Goal: Task Accomplishment & Management: Manage account settings

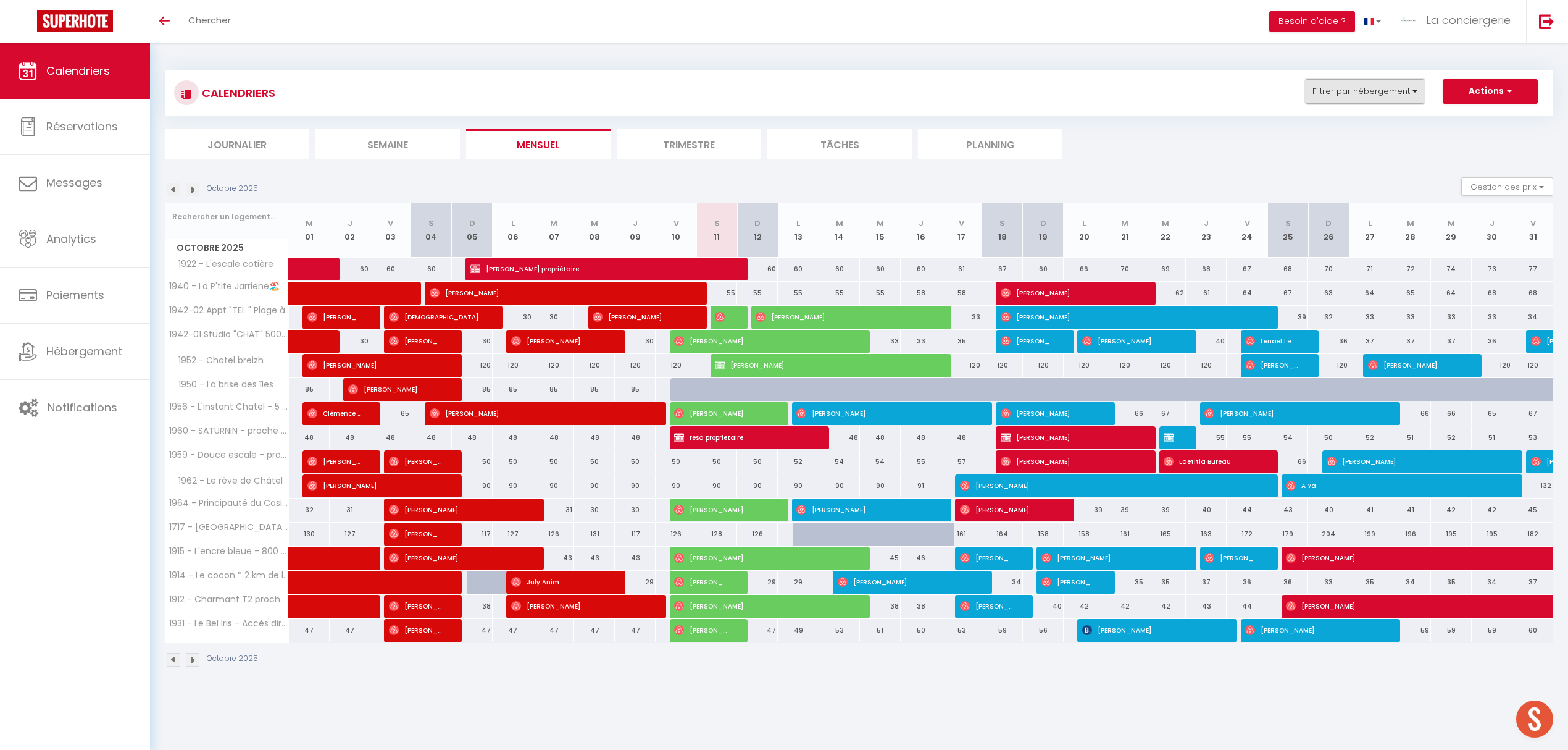
click at [1419, 95] on button "Filtrer par hébergement" at bounding box center [1365, 91] width 118 height 25
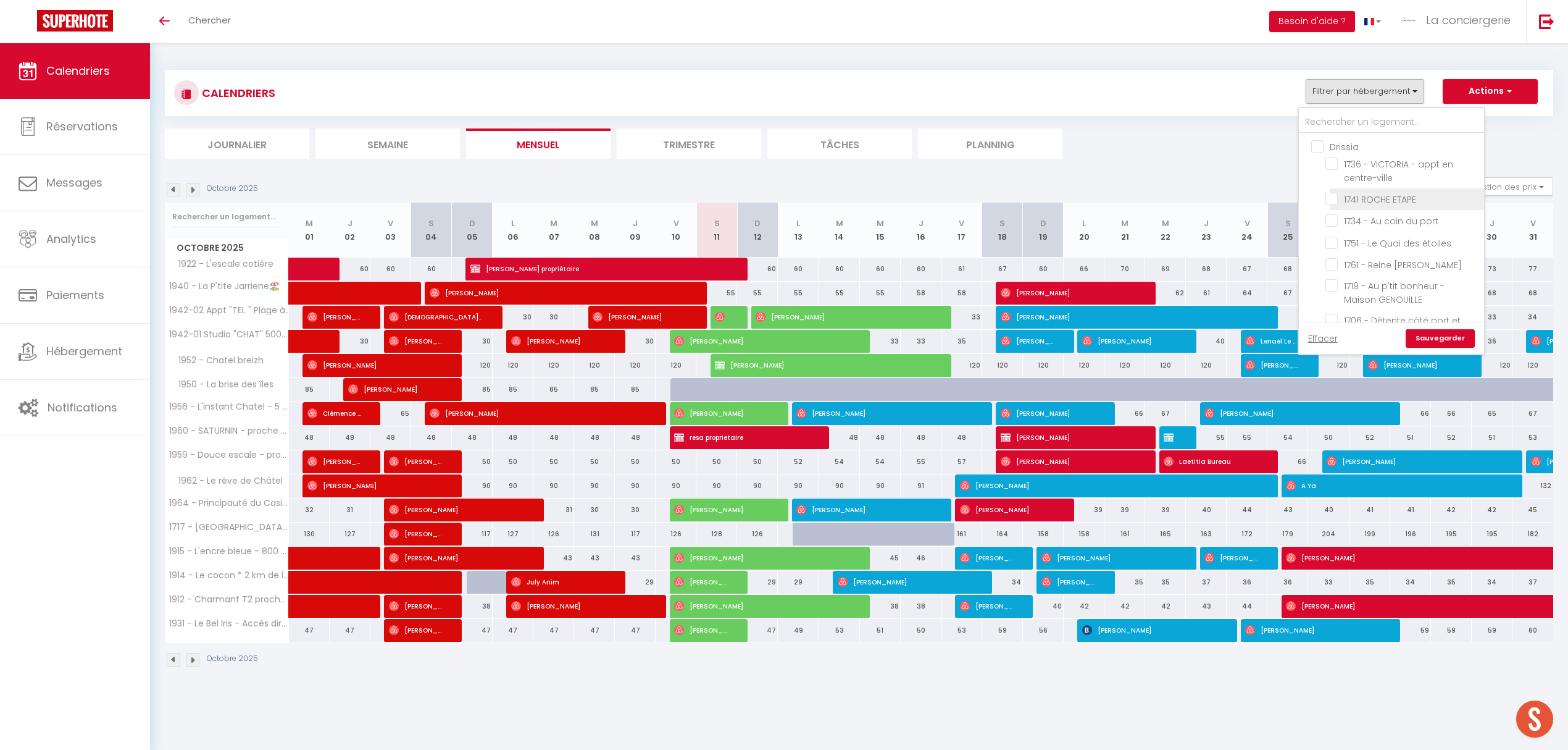
drag, startPoint x: 1321, startPoint y: 149, endPoint x: 1338, endPoint y: 193, distance: 47.2
click at [1321, 149] on input "Drissia" at bounding box center [1404, 145] width 185 height 12
checkbox input "true"
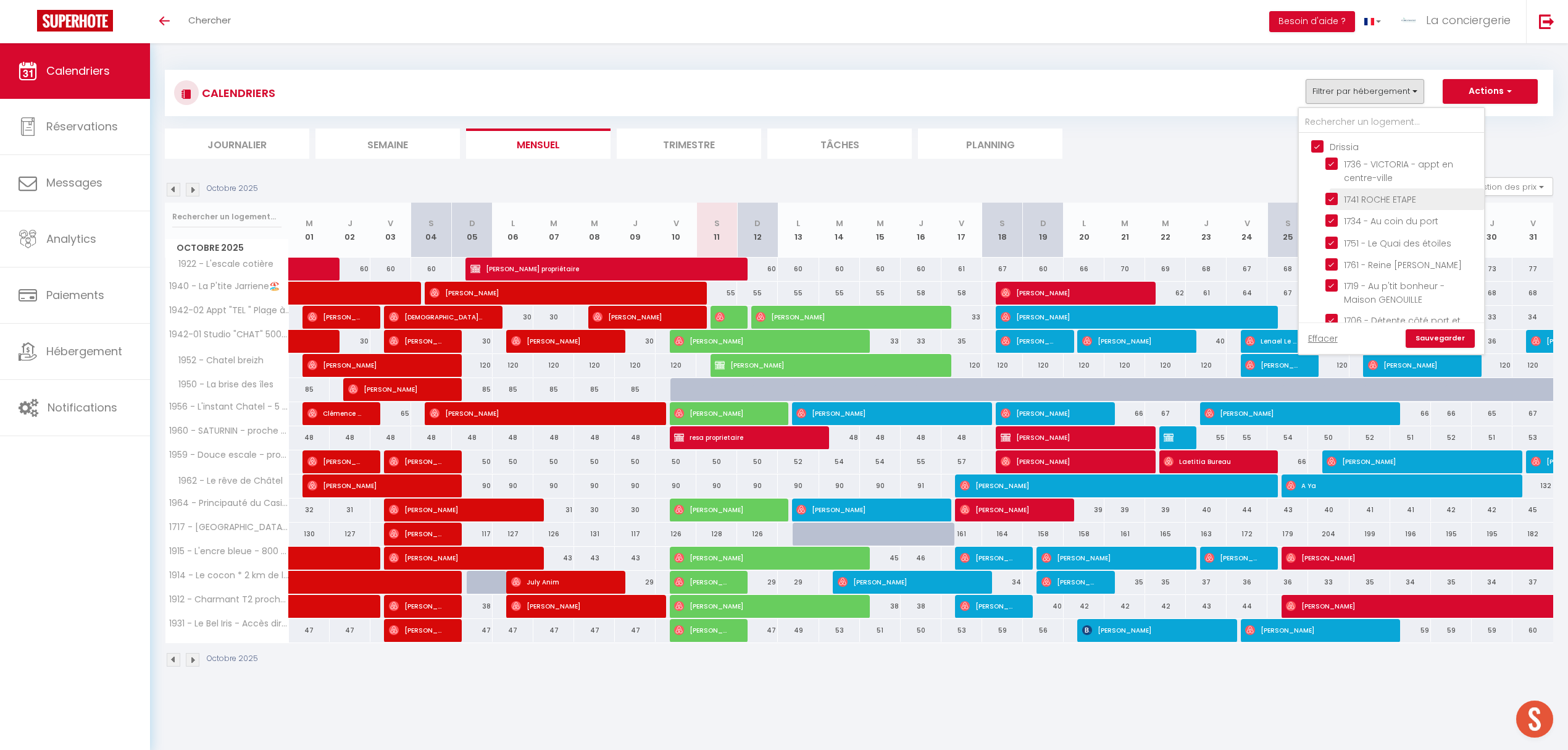
checkbox input "true"
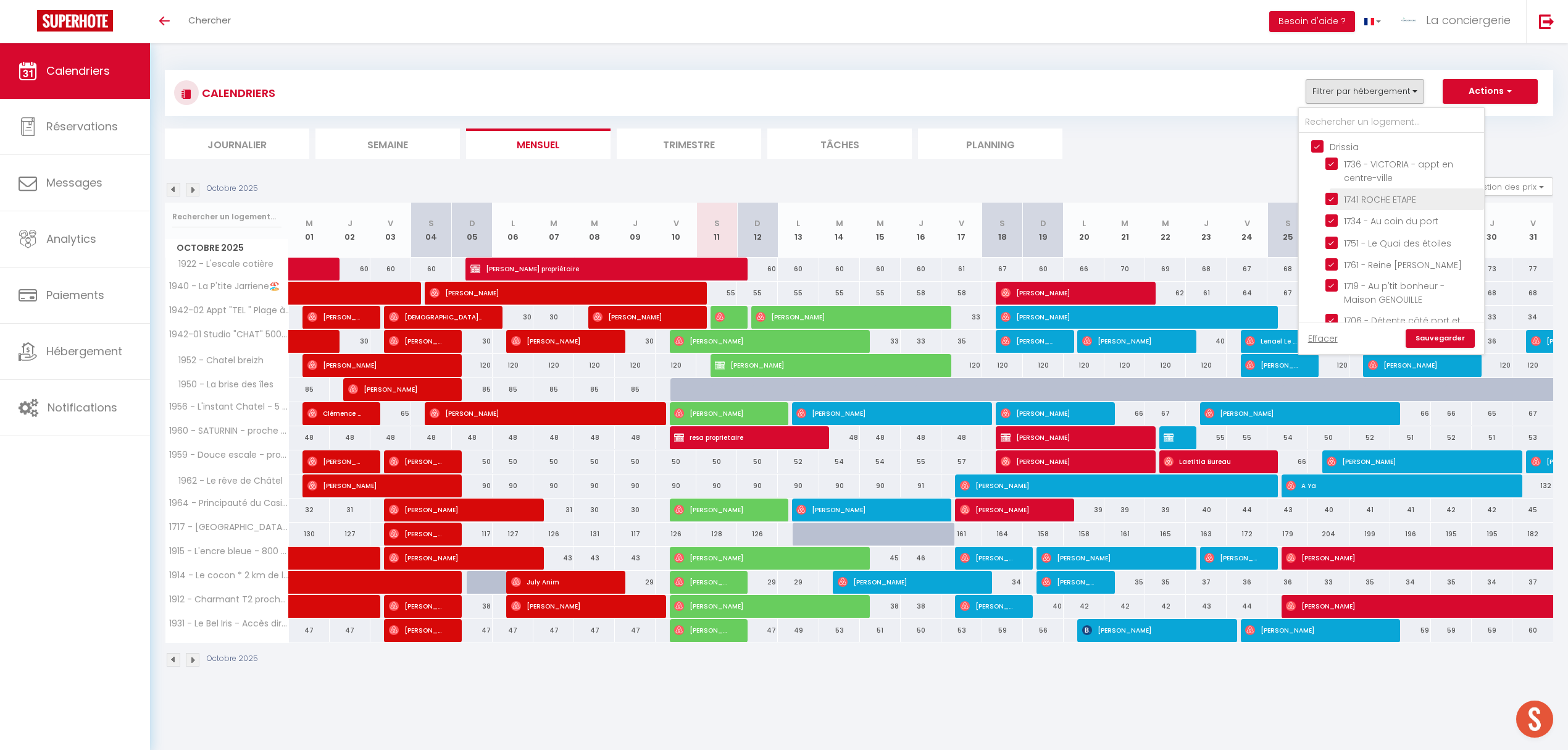
checkbox input "true"
checkbox input "false"
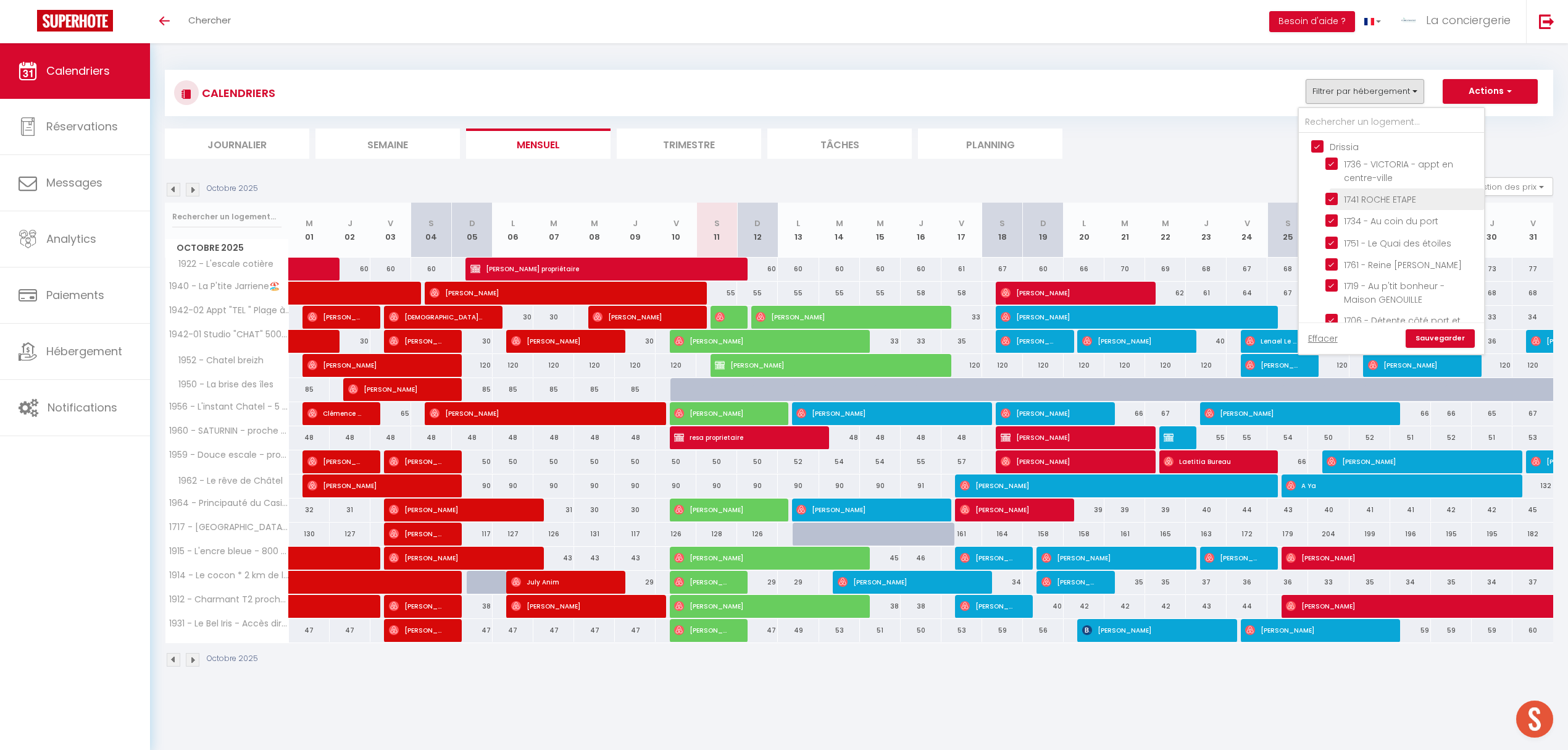
checkbox input "false"
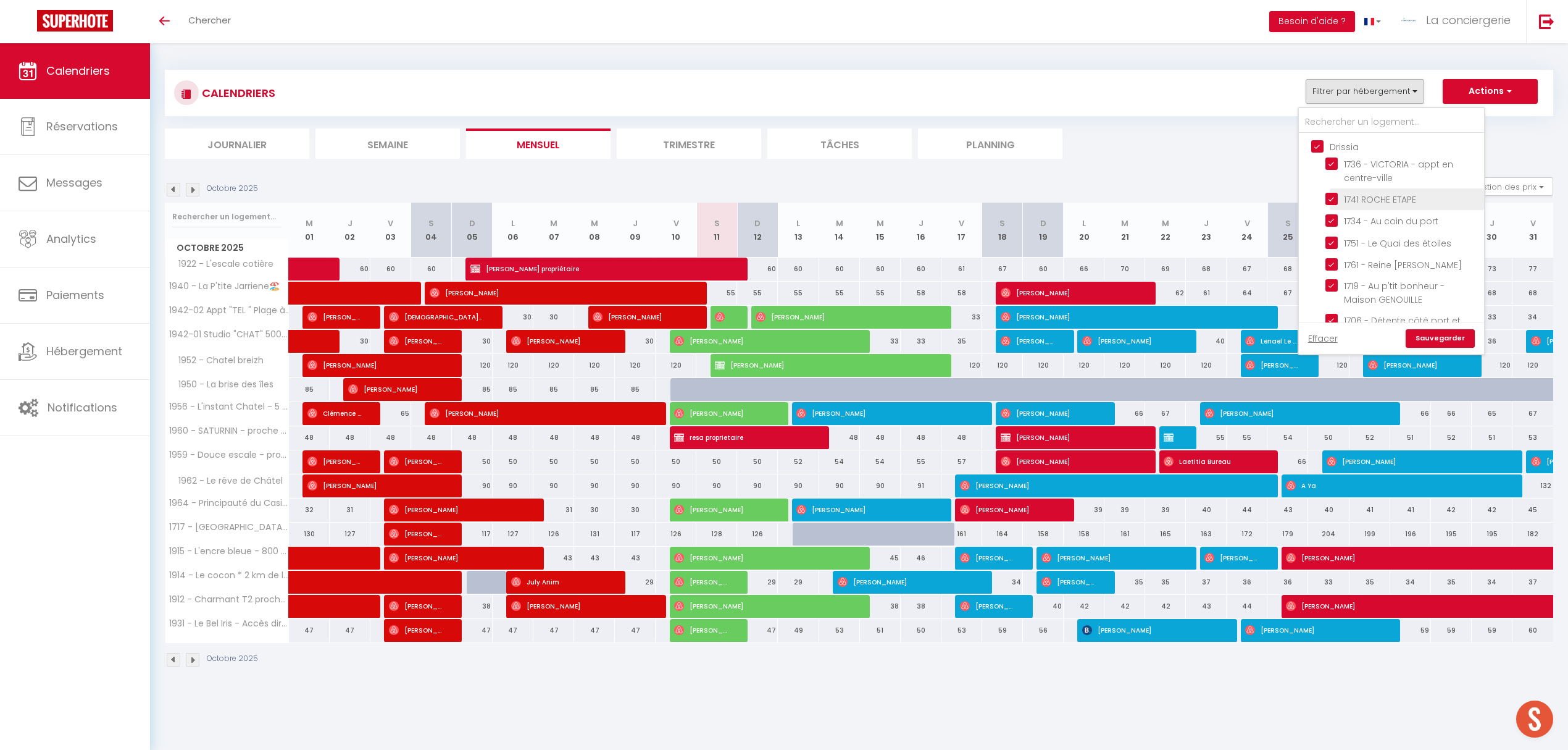
checkbox input "false"
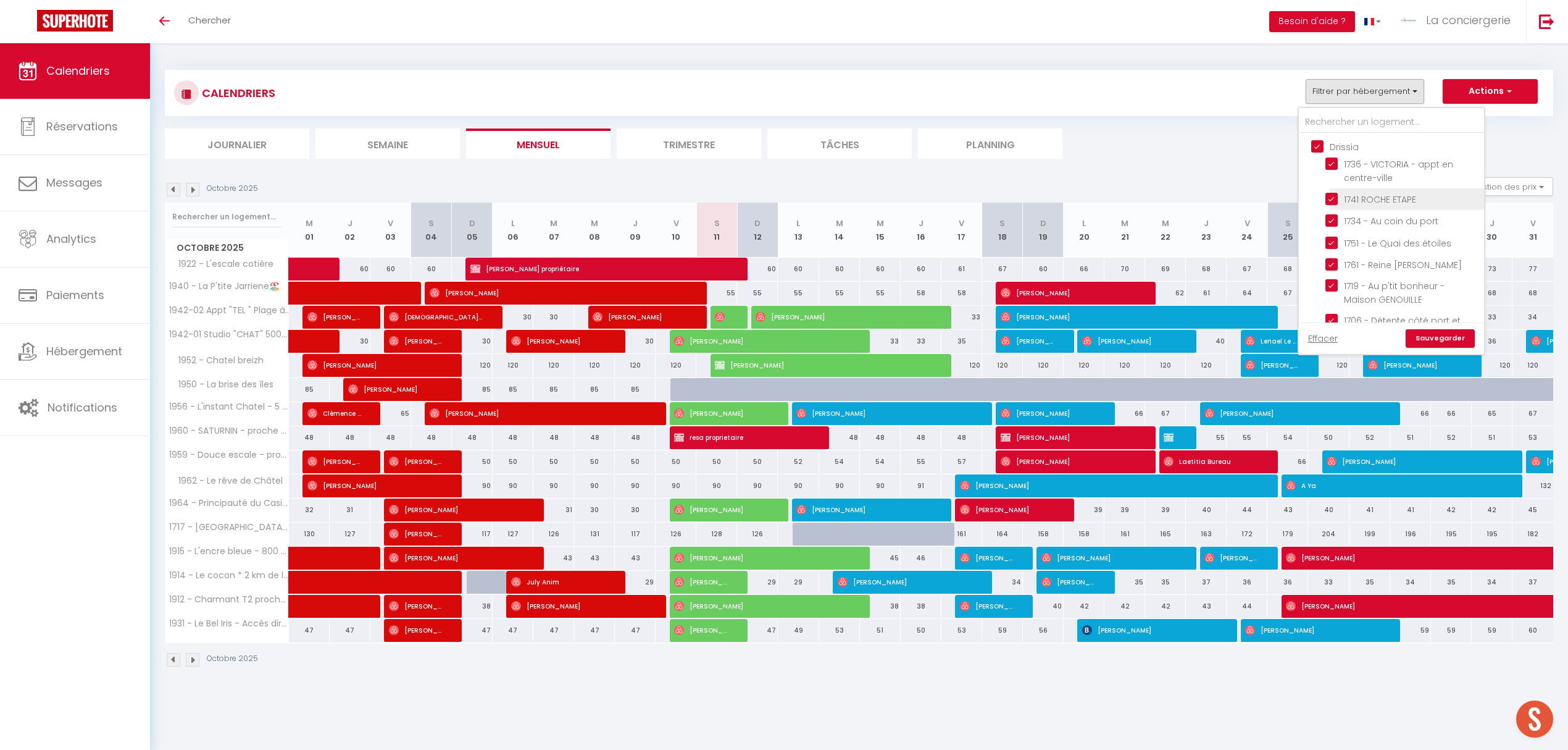
checkbox input "false"
checkbox input "true"
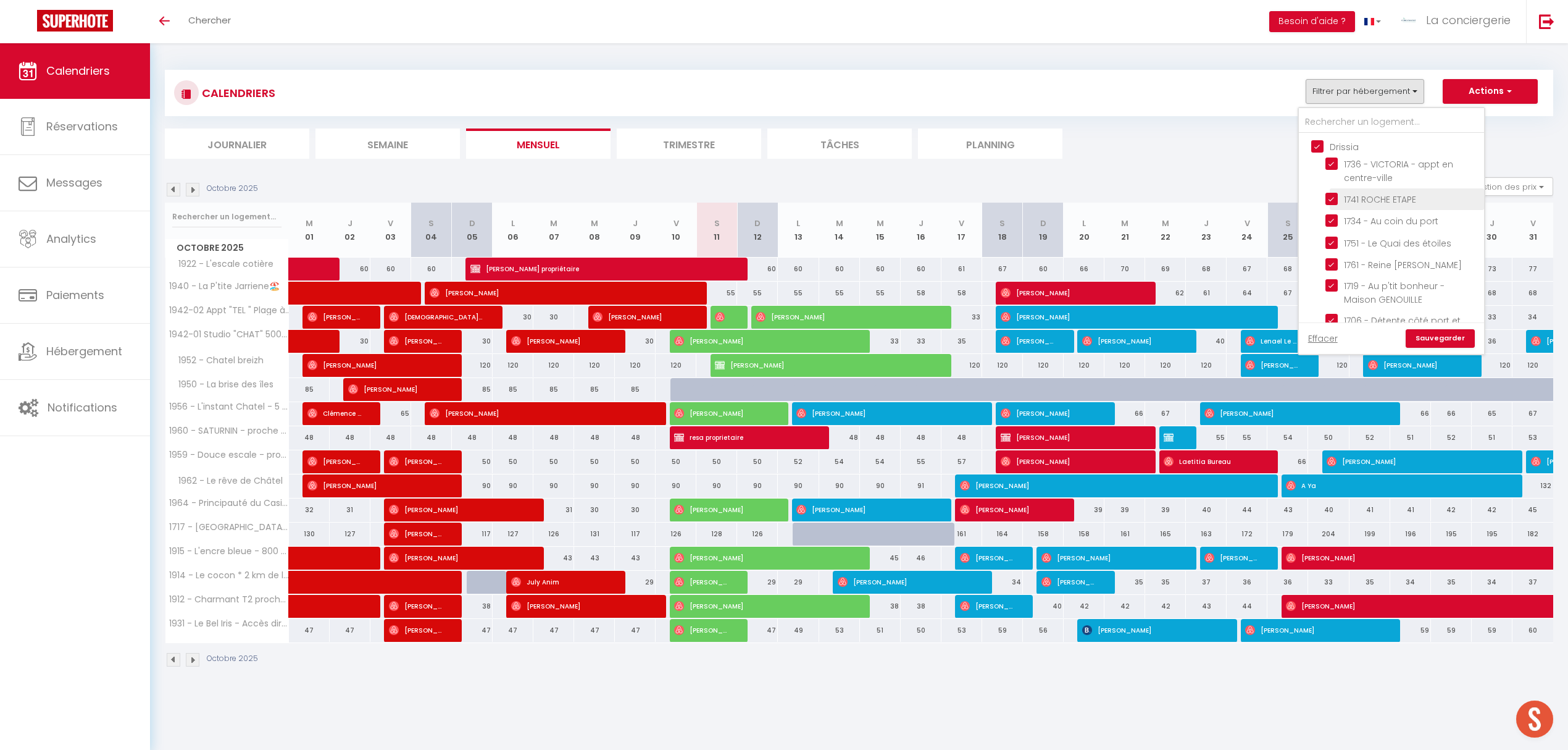
checkbox input "false"
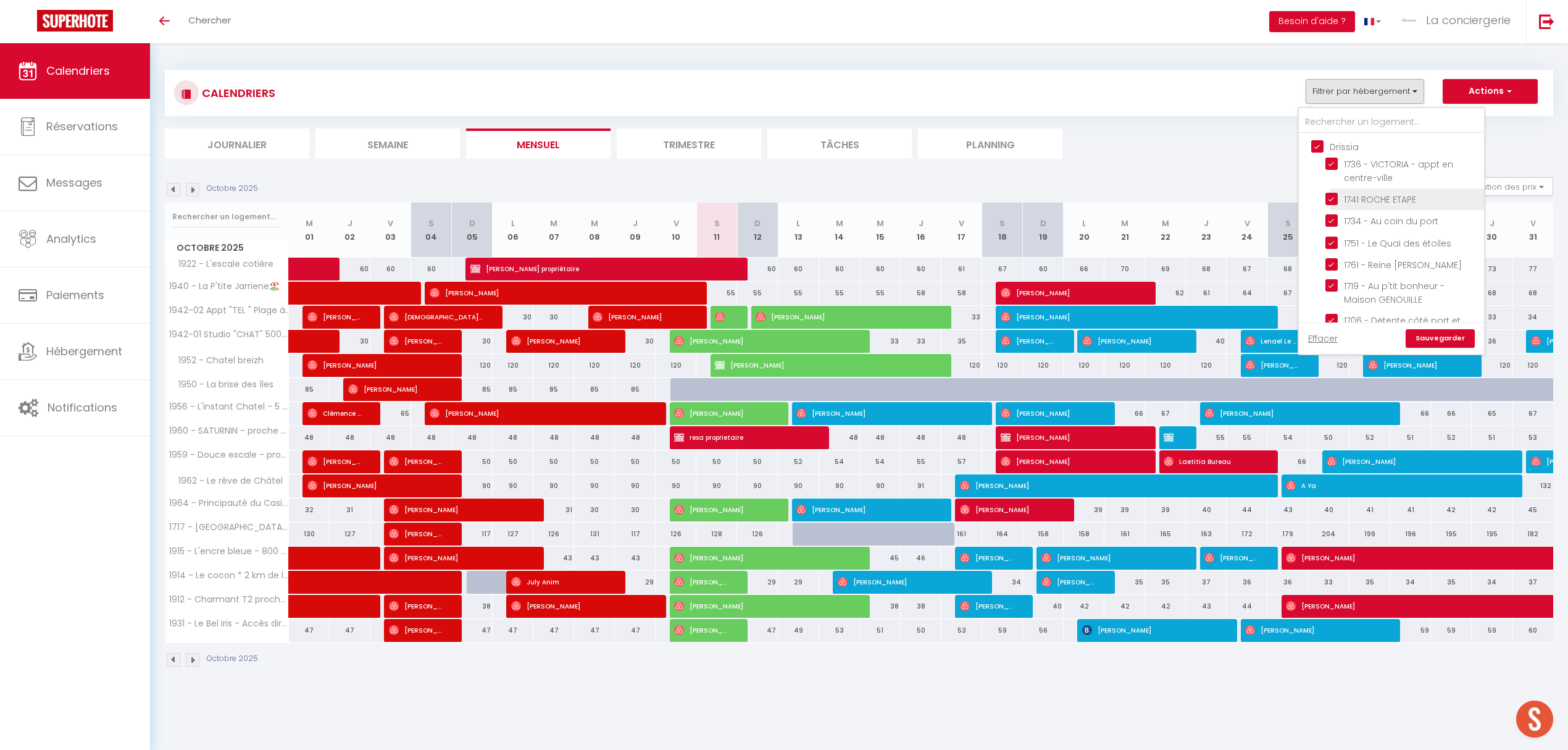
checkbox input "false"
checkbox input "true"
checkbox input "false"
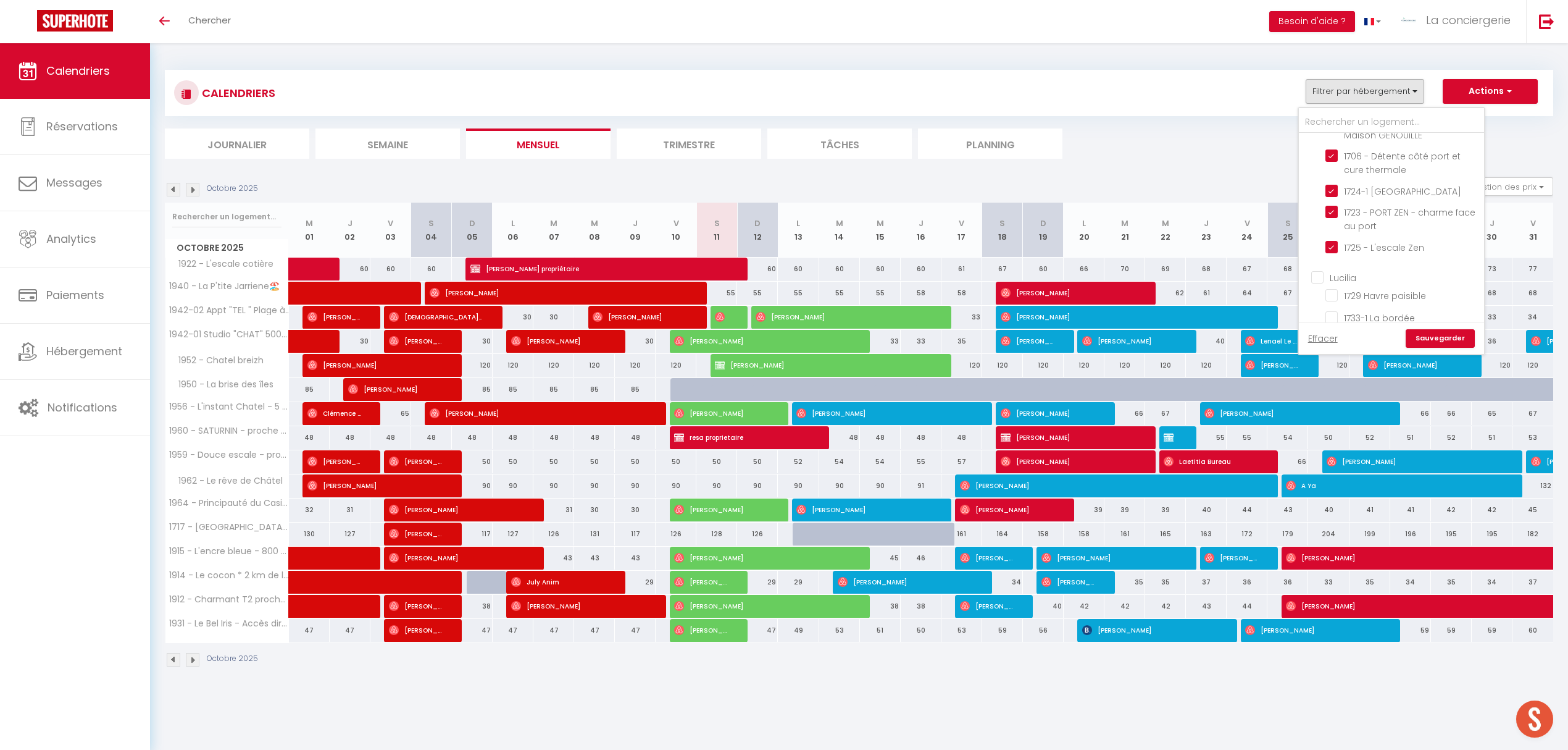
drag, startPoint x: 1320, startPoint y: 272, endPoint x: 1414, endPoint y: 258, distance: 95.0
click at [1320, 272] on input "Lucilia" at bounding box center [1404, 276] width 185 height 12
checkbox input "true"
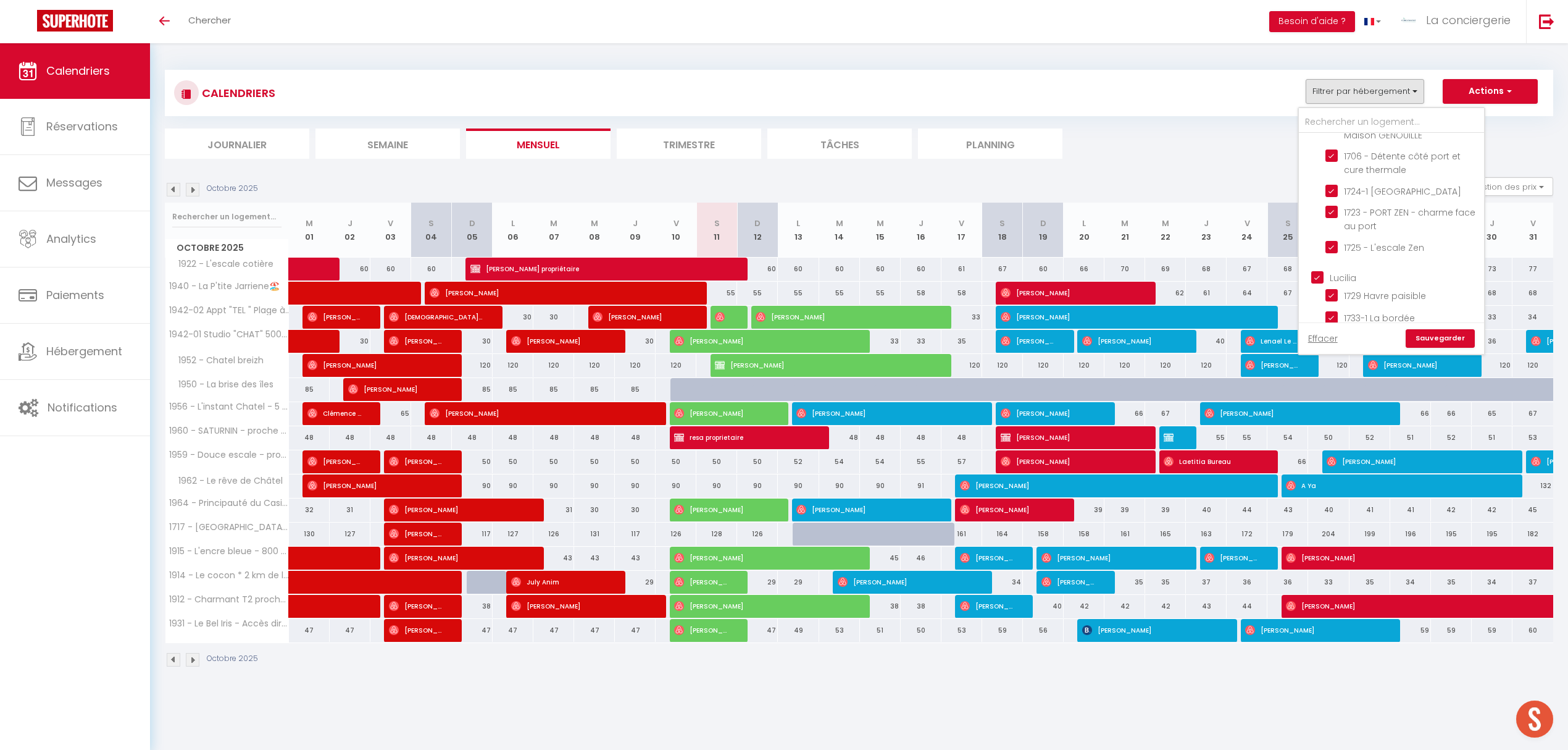
checkbox input "true"
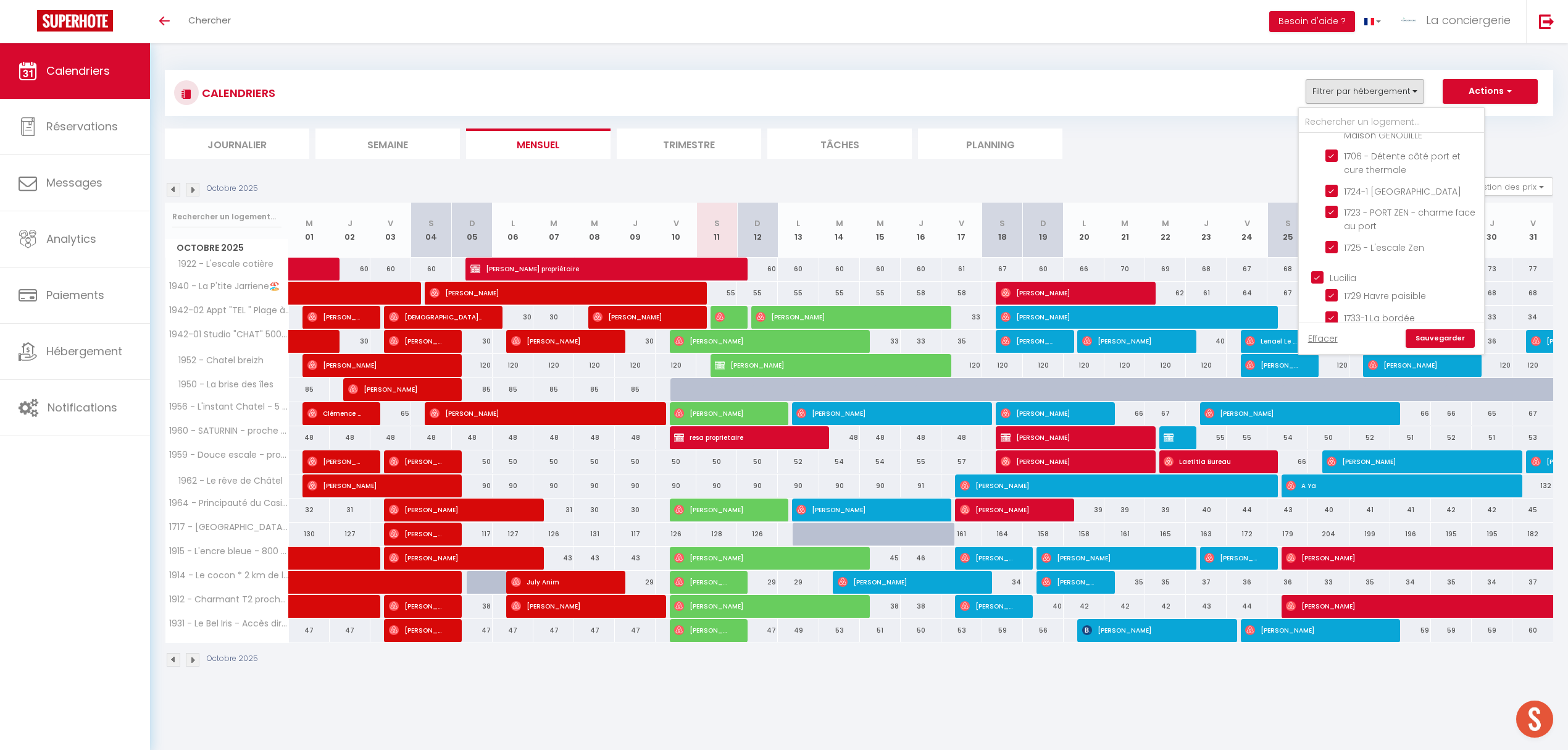
checkbox input "true"
checkbox input "false"
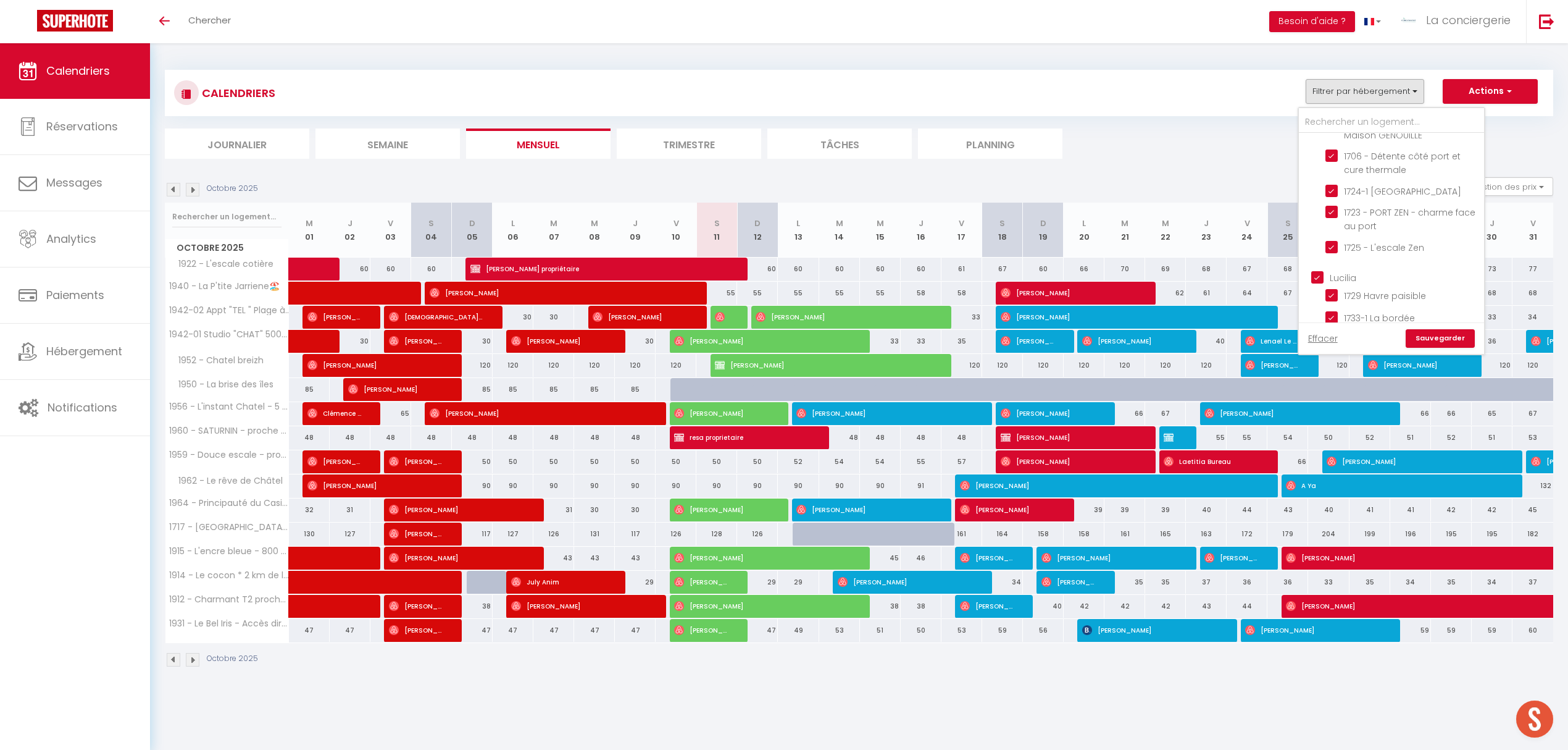
checkbox input "false"
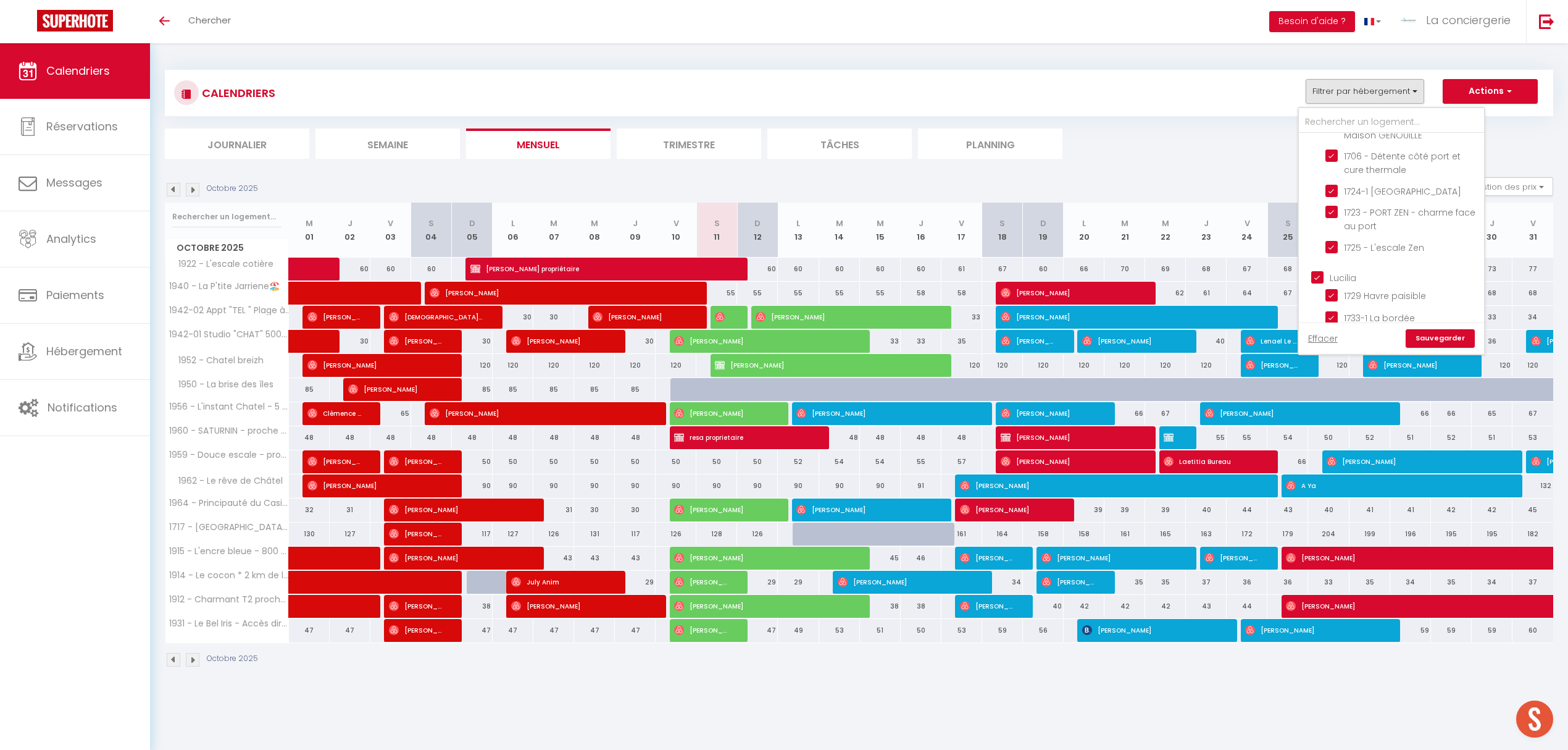
checkbox input "false"
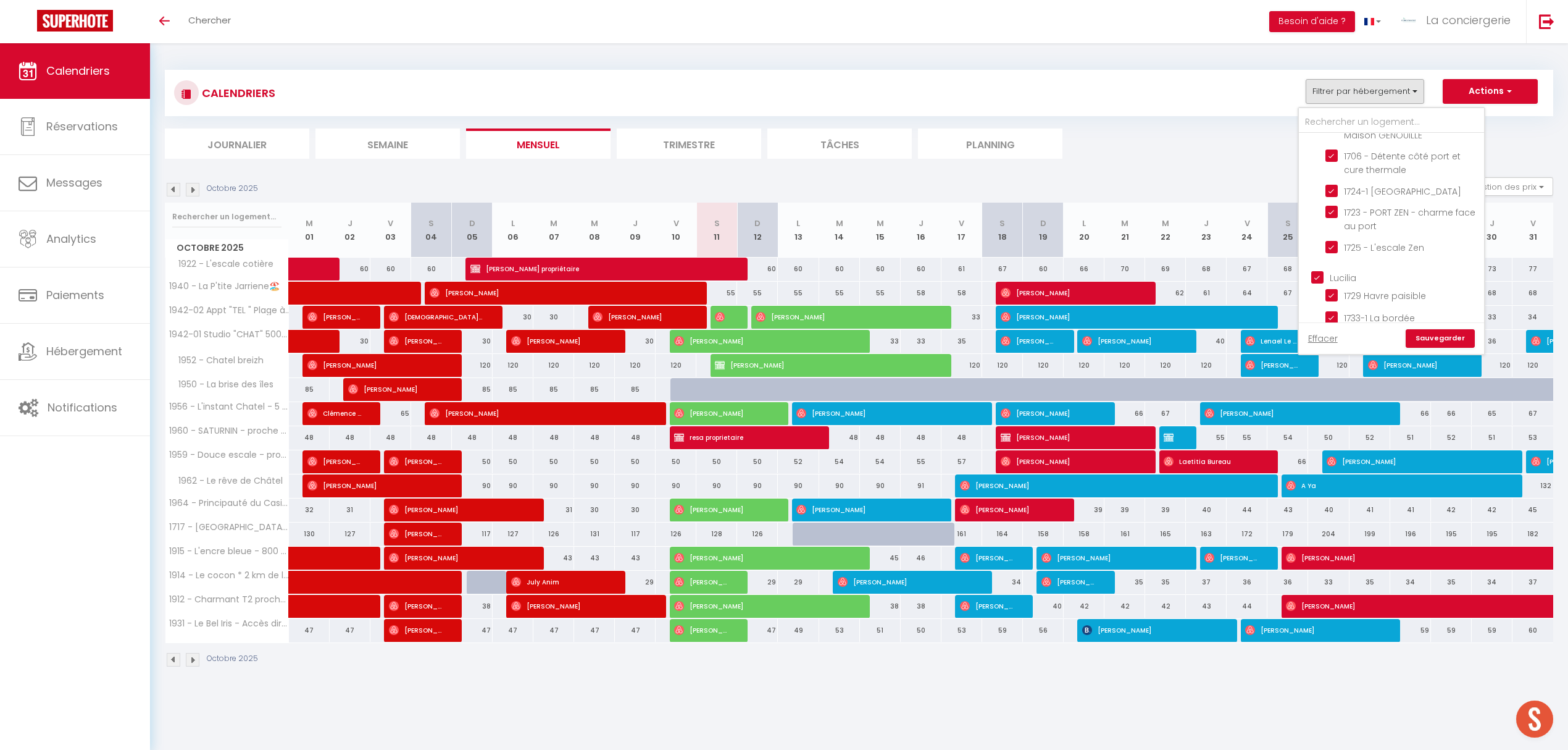
checkbox input "false"
click at [1320, 249] on input "[PERSON_NAME]" at bounding box center [1404, 255] width 185 height 12
checkbox input "true"
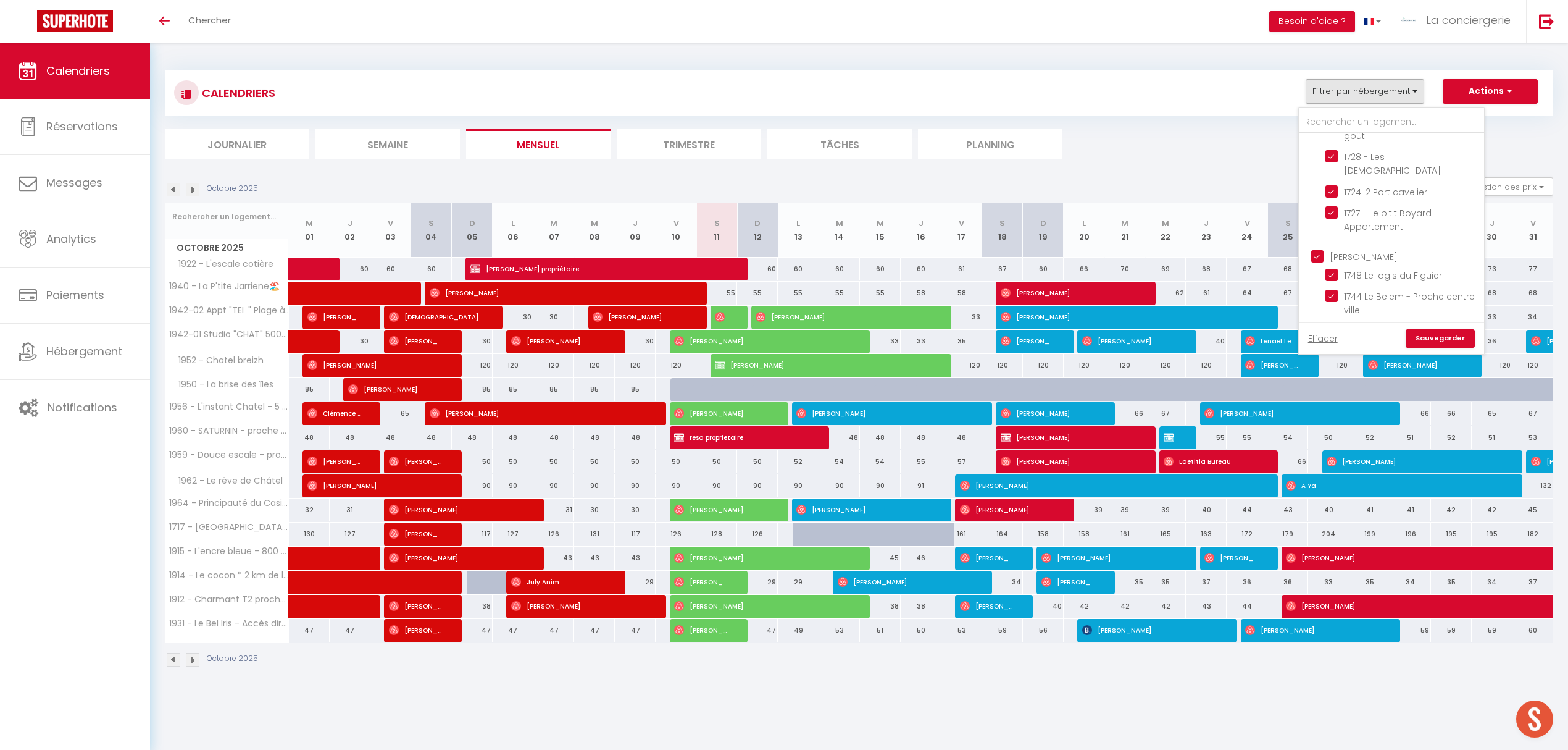
checkbox input "true"
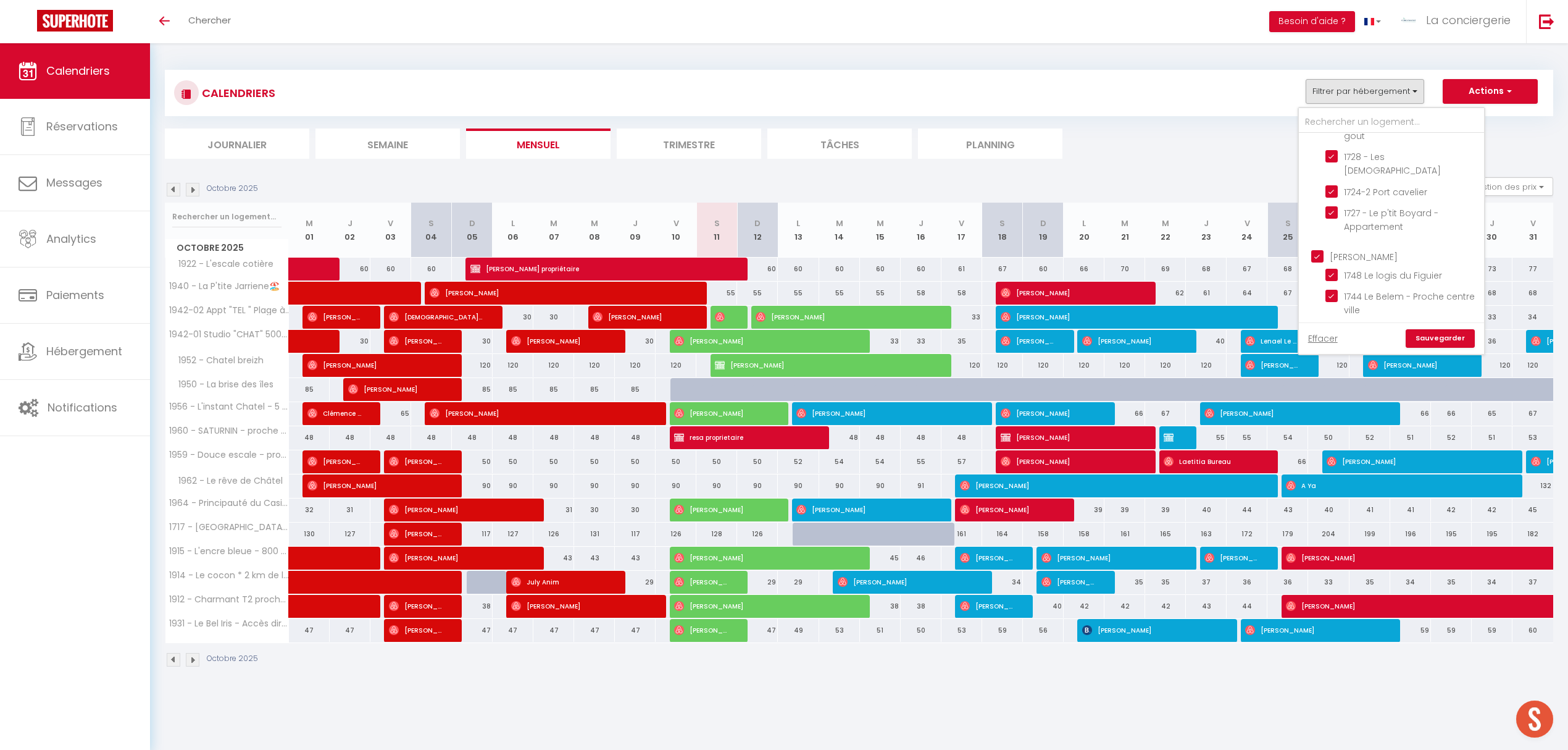
checkbox input "false"
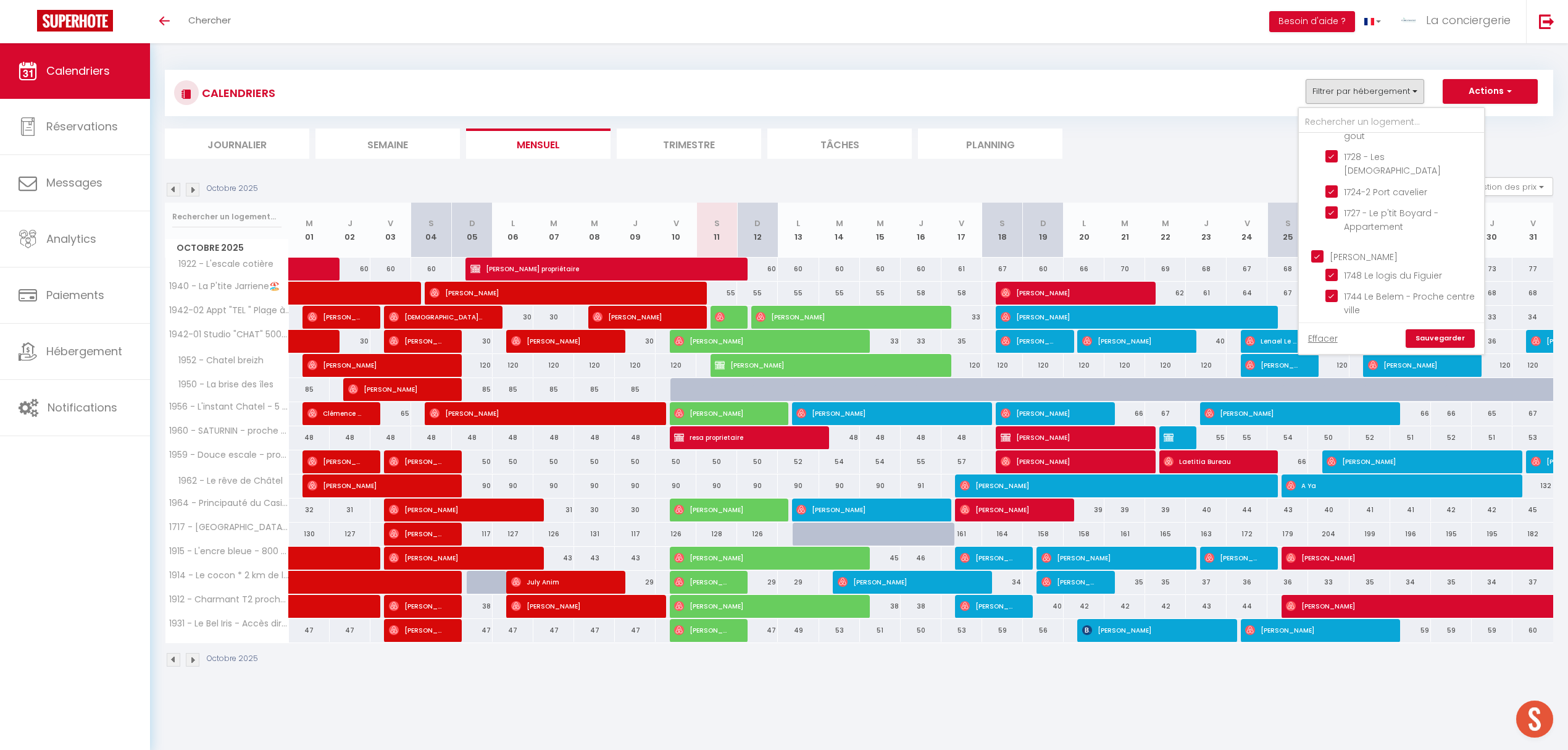
checkbox input "false"
click at [1320, 221] on input "[PERSON_NAME]" at bounding box center [1404, 226] width 185 height 12
checkbox input "true"
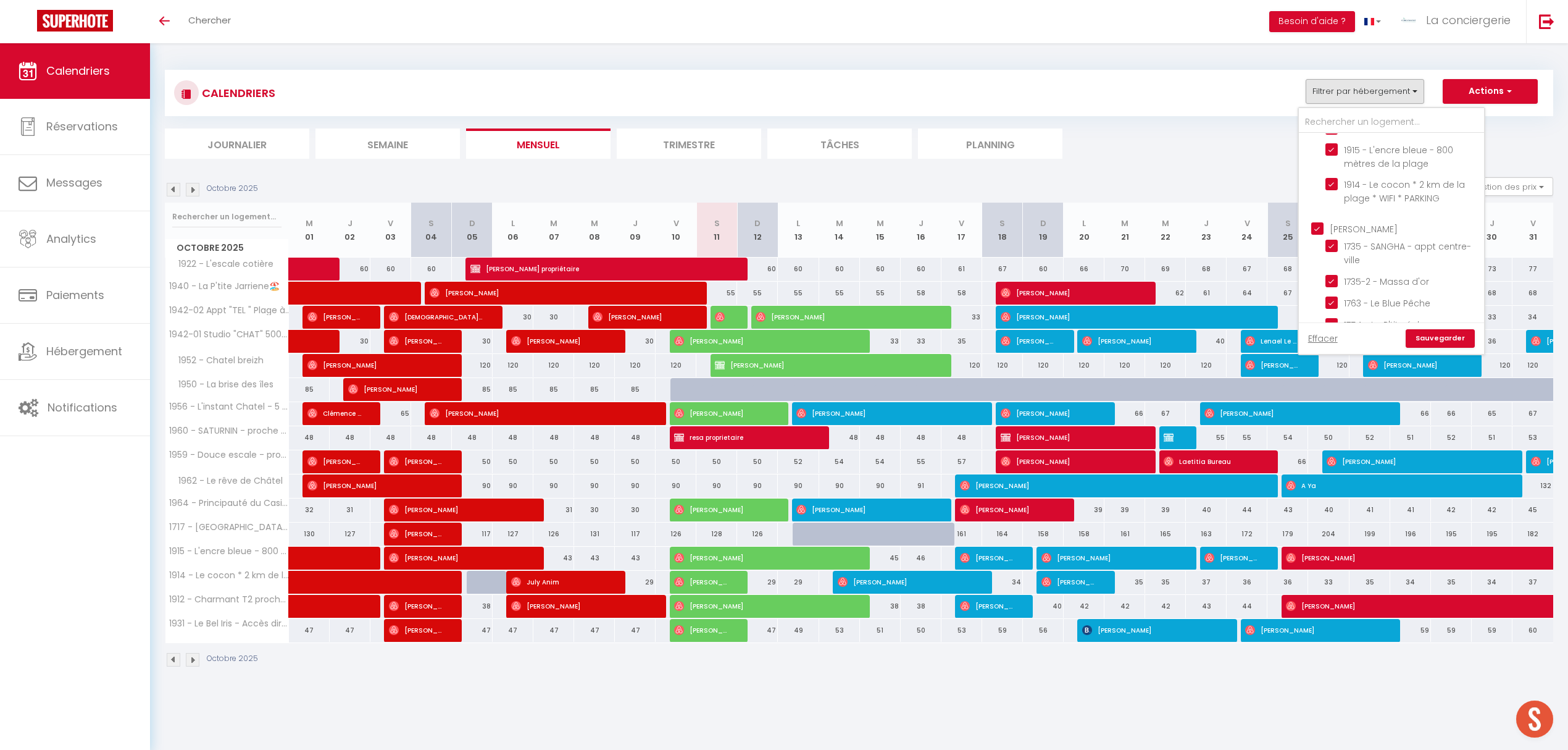
checkbox input "true"
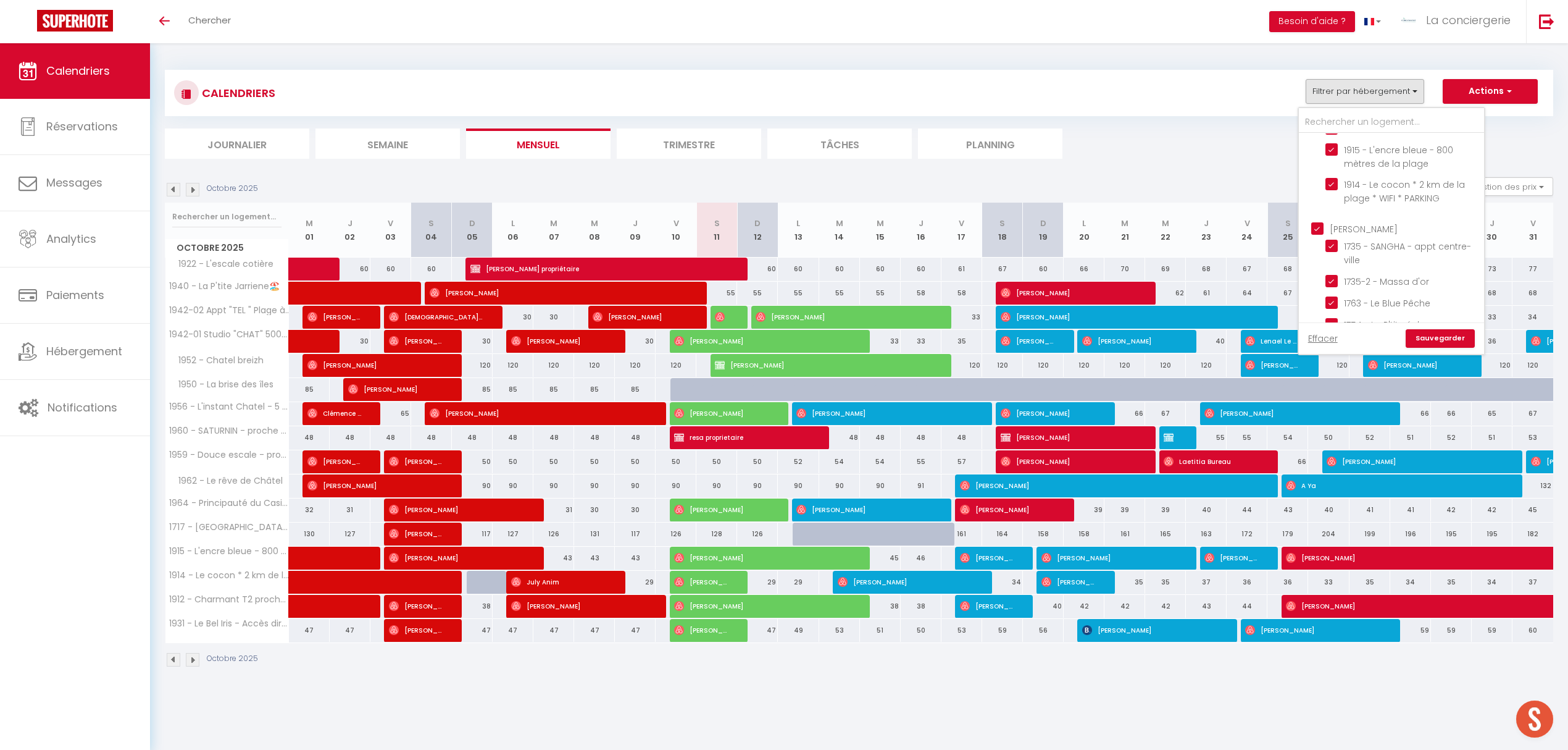
checkbox input "true"
checkbox input "false"
click at [1448, 336] on link "Sauvegarder" at bounding box center [1440, 338] width 69 height 18
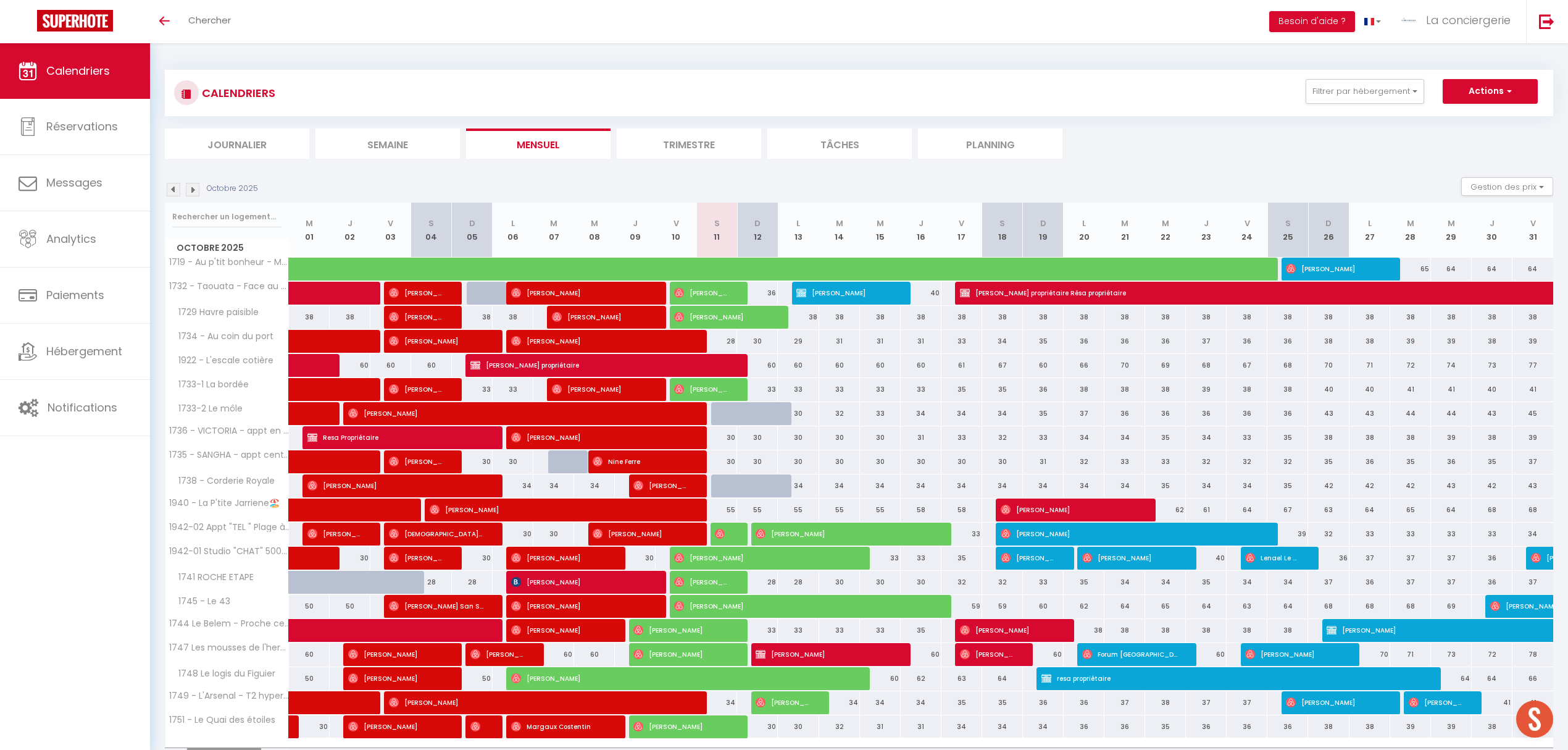
click at [985, 143] on li "Planning" at bounding box center [991, 143] width 145 height 30
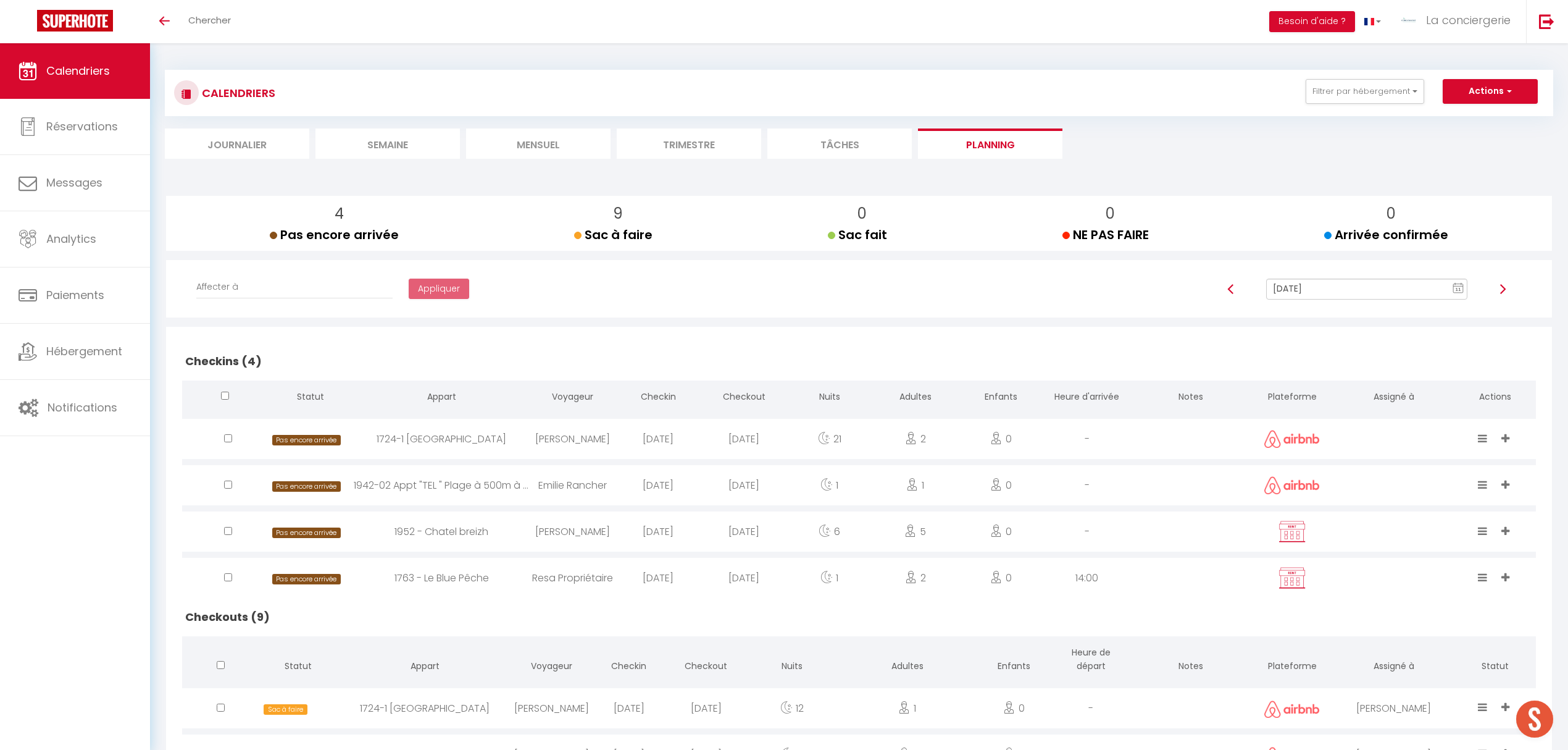
click at [559, 144] on li "Mensuel" at bounding box center [539, 143] width 145 height 30
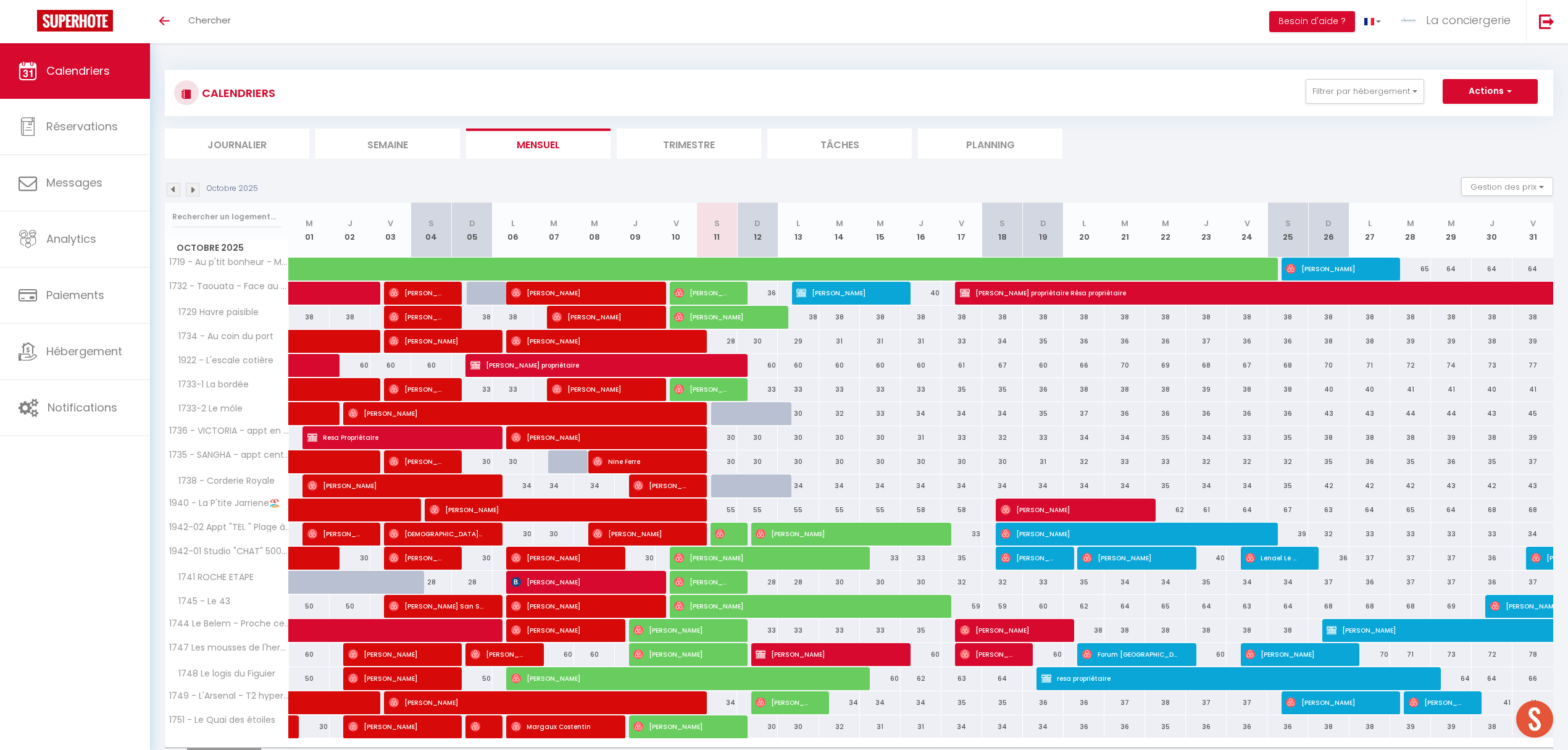
scroll to position [75, 0]
